Goal: Register for event/course

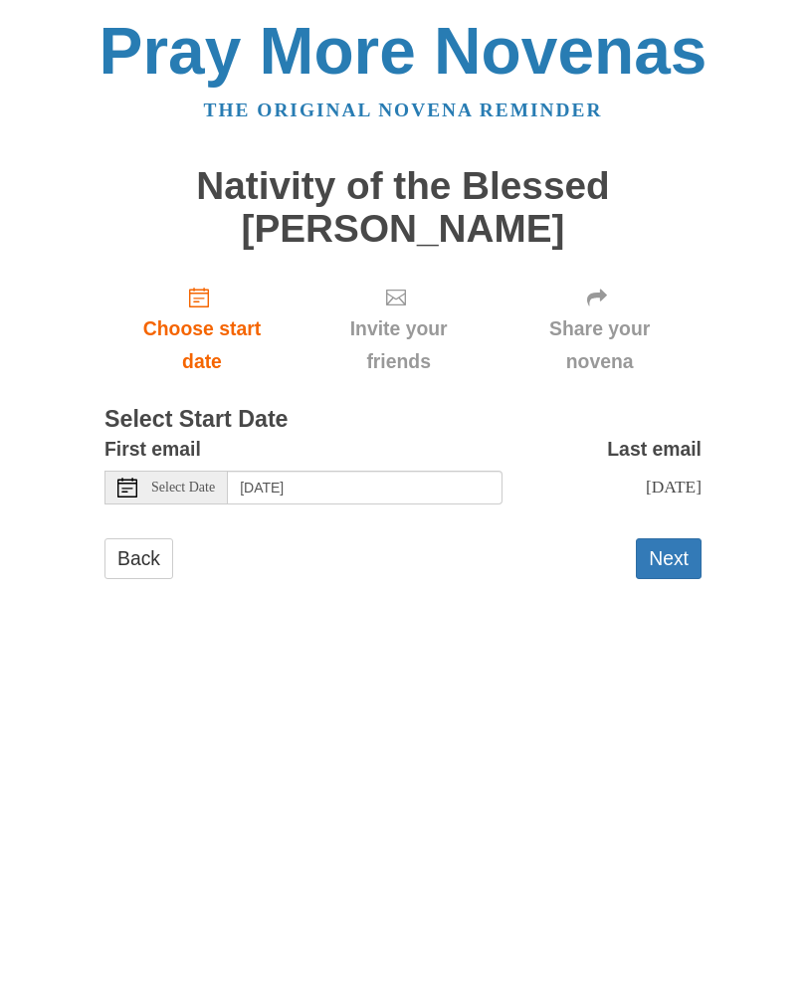
click at [663, 549] on button "Next" at bounding box center [669, 558] width 66 height 41
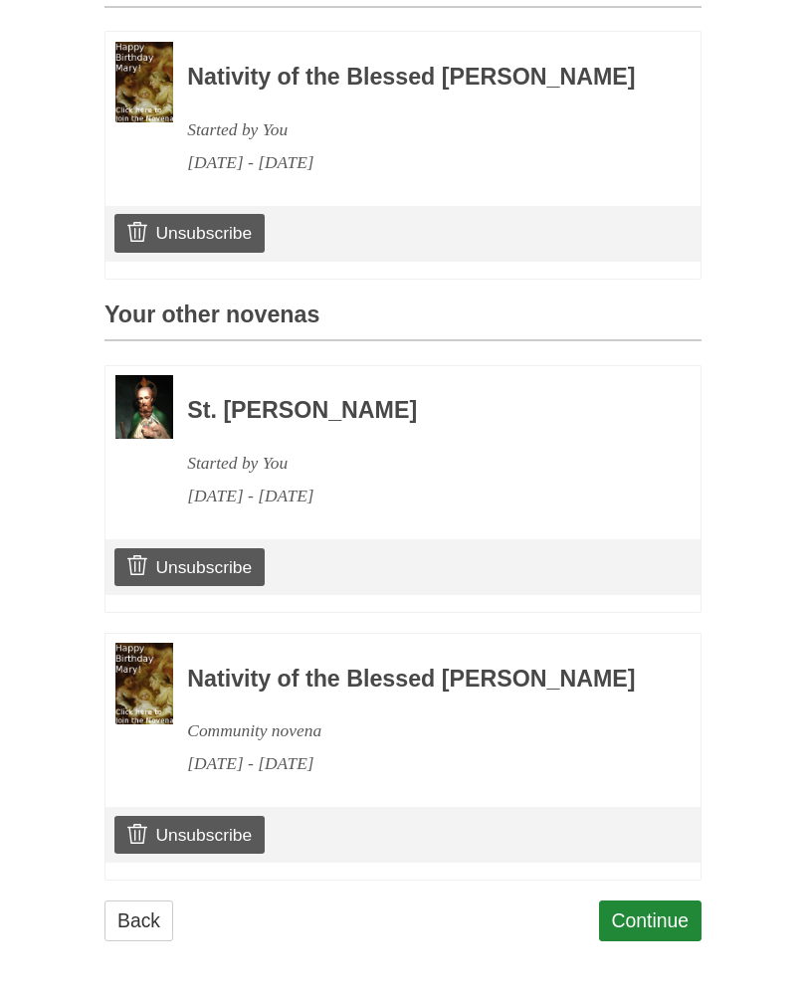
scroll to position [630, 0]
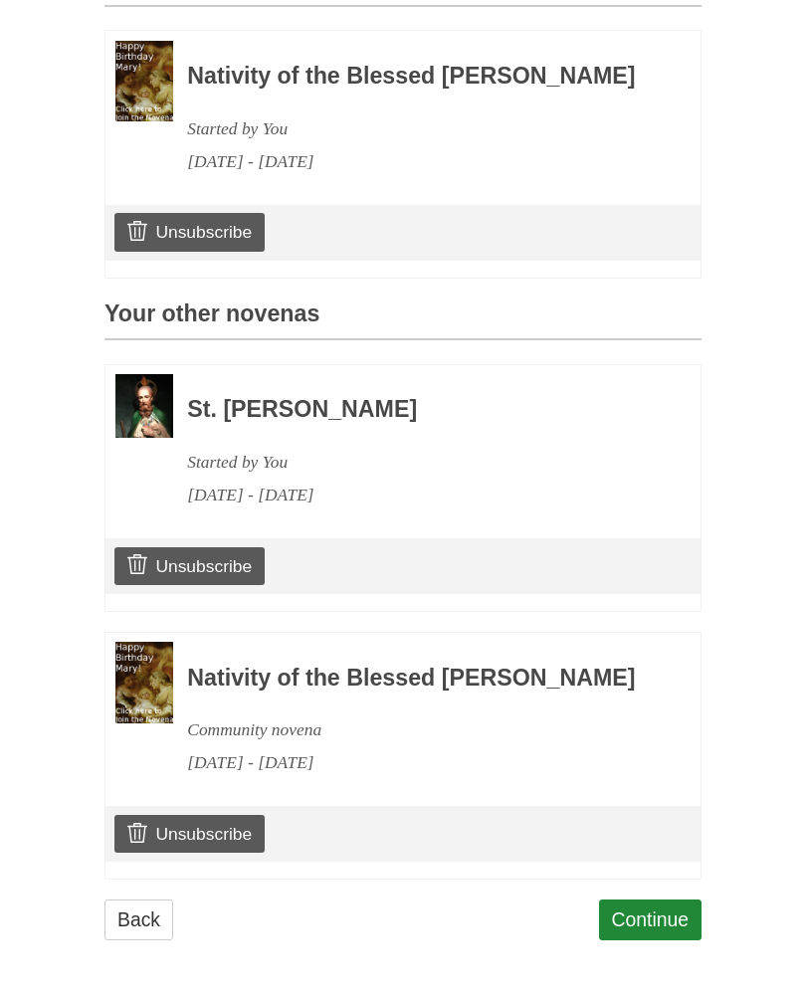
click at [662, 940] on link "Continue" at bounding box center [650, 919] width 103 height 41
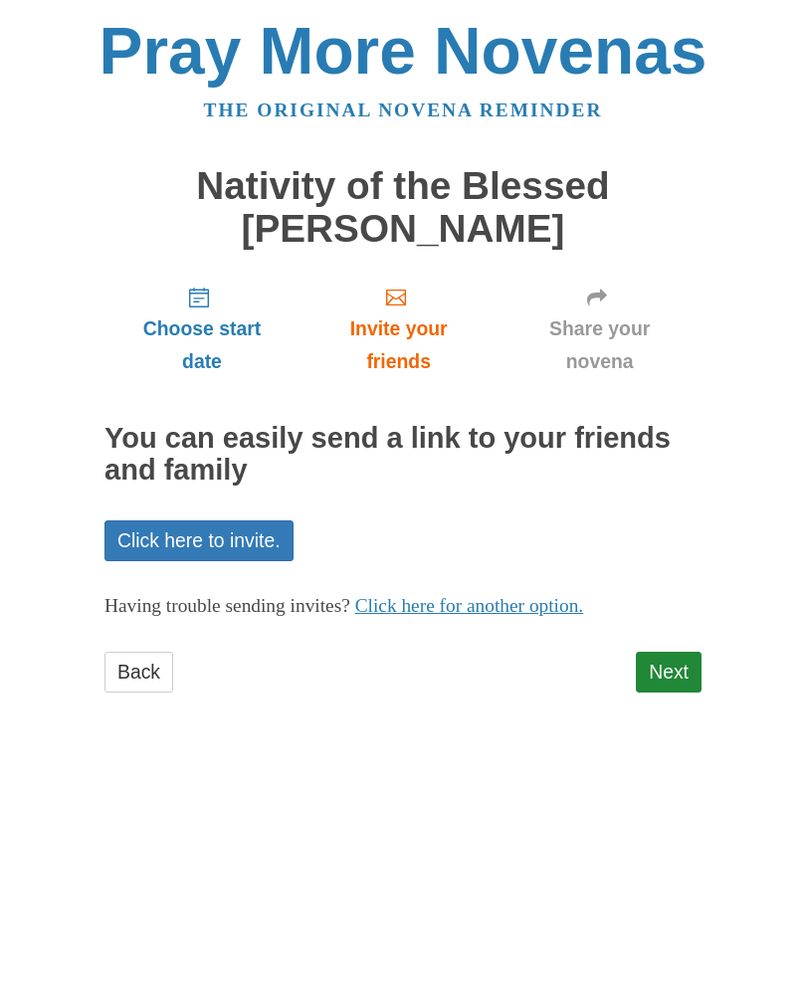
click at [663, 661] on link "Next" at bounding box center [669, 672] width 66 height 41
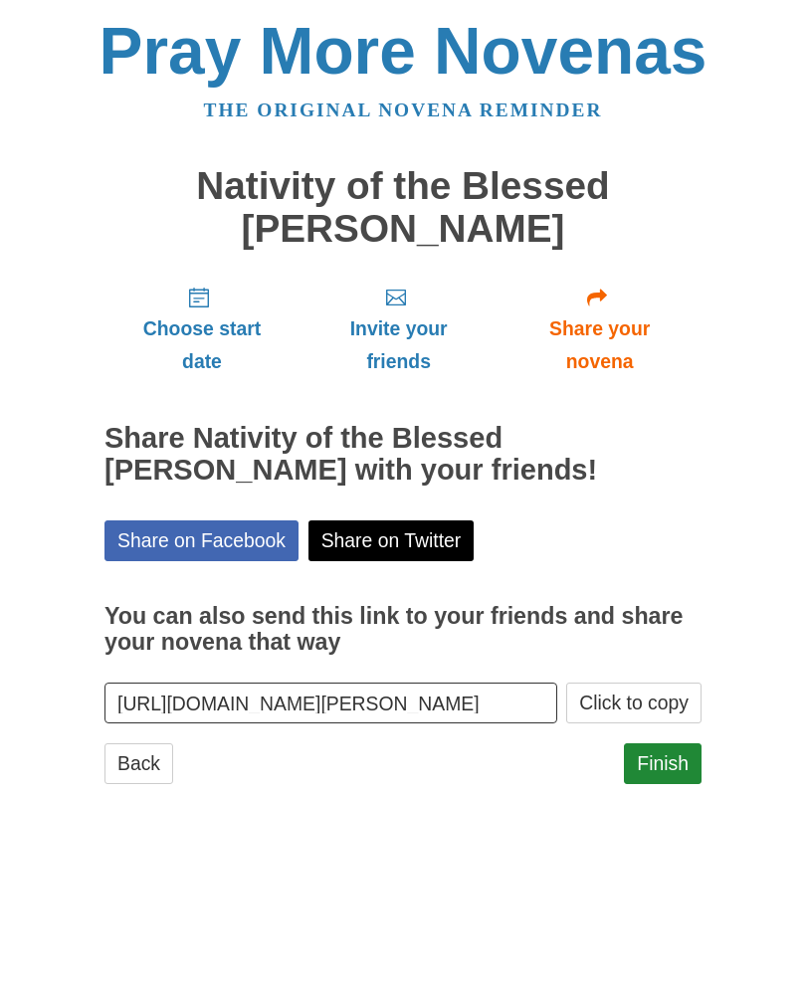
click at [689, 808] on main "Nativity of the Blessed Virgin Mary Novena Choose start date Invite your friend…" at bounding box center [402, 484] width 597 height 676
click at [664, 744] on link "Finish" at bounding box center [663, 763] width 78 height 41
